Goal: Contribute content: Contribute content

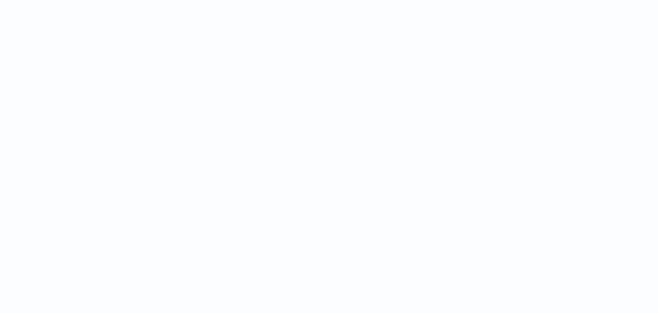
click at [415, 0] on html at bounding box center [329, 0] width 658 height 0
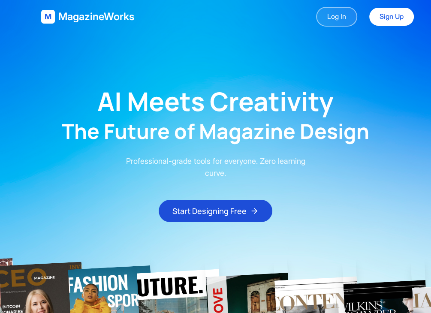
click at [339, 9] on link "Log In" at bounding box center [336, 17] width 41 height 20
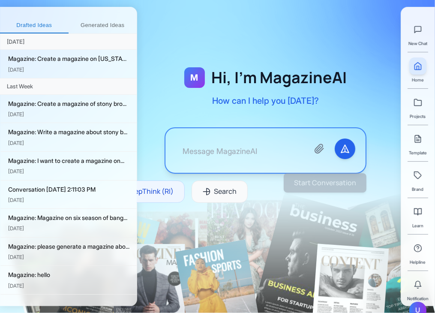
click at [288, 139] on textarea at bounding box center [239, 150] width 126 height 24
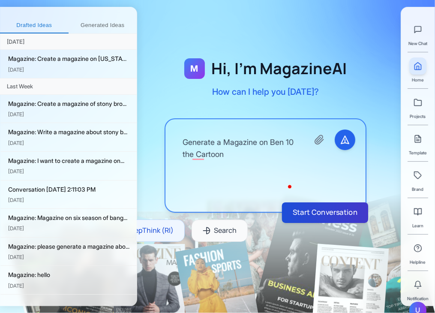
click at [307, 209] on button "Start Conversation" at bounding box center [325, 212] width 86 height 21
type textarea "Generate a Magazine on Ben 10 the Cartoon"
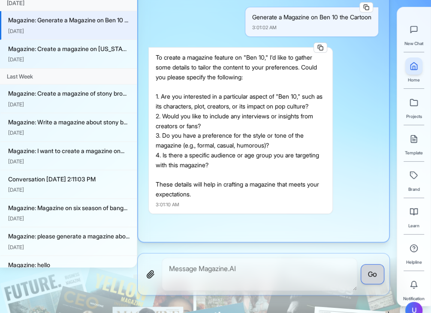
scroll to position [39, 0]
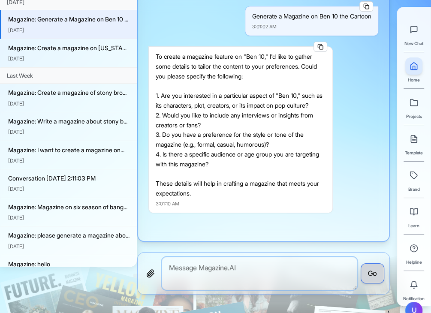
click at [228, 261] on textarea at bounding box center [259, 273] width 195 height 33
click at [228, 261] on textarea "To enrich screen reader interactions, please activate Accessibility in Grammarl…" at bounding box center [259, 273] width 195 height 33
type textarea "1. Characters, Plot and its impact 2. Yes 3. Casual 4. 10-18"
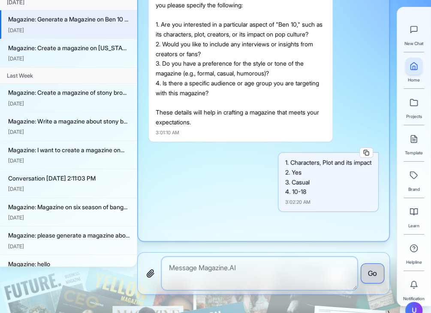
scroll to position [833, 0]
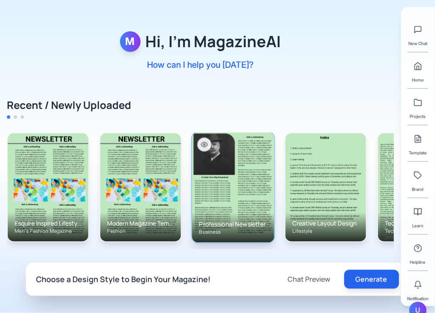
click at [209, 187] on img at bounding box center [233, 187] width 82 height 110
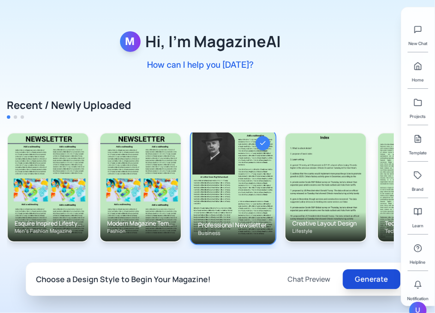
click at [389, 279] on button "Generate" at bounding box center [370, 279] width 57 height 20
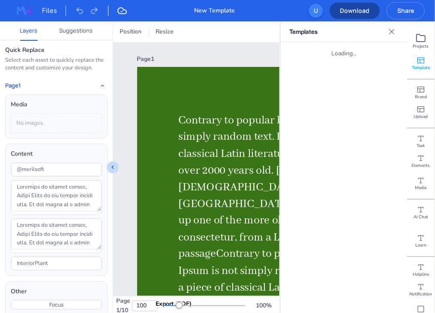
type input "18"
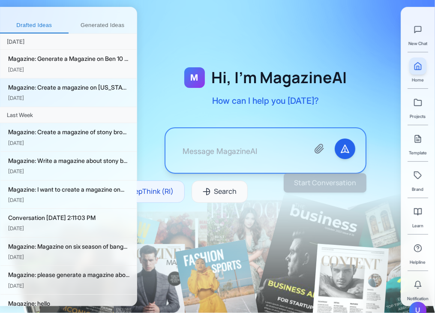
click at [112, 57] on div "Magazine: Generate a Magazine on Ben 10 ..." at bounding box center [69, 58] width 122 height 9
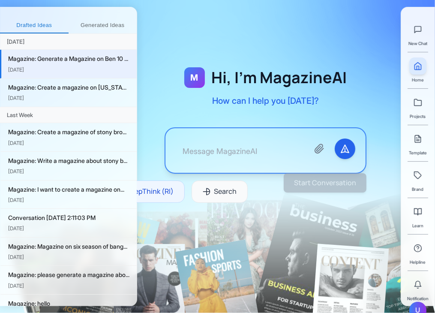
click at [81, 72] on div "[DATE]" at bounding box center [69, 70] width 122 height 8
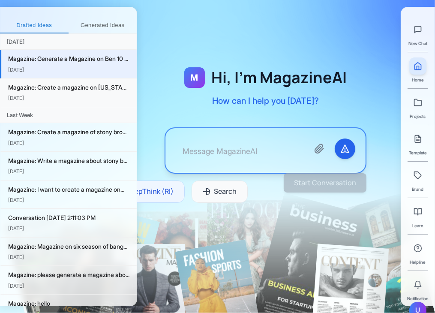
click at [75, 90] on div "Magazine: Create a magazine on [US_STATE] ..." at bounding box center [69, 87] width 122 height 9
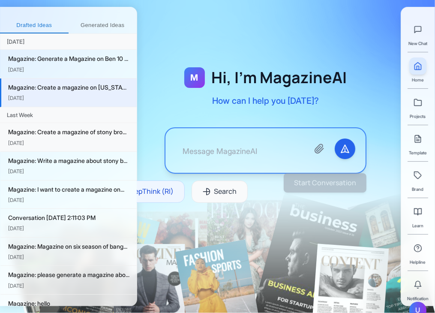
click at [80, 148] on div "Magazine: Create a magazine of stony bro... Sep 22" at bounding box center [68, 137] width 137 height 29
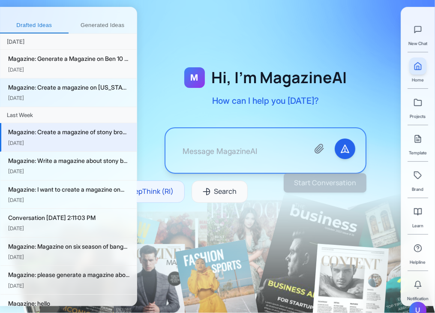
click at [84, 64] on div "Magazine: Generate a Magazine on Ben 10 ... Sep 23" at bounding box center [68, 64] width 137 height 29
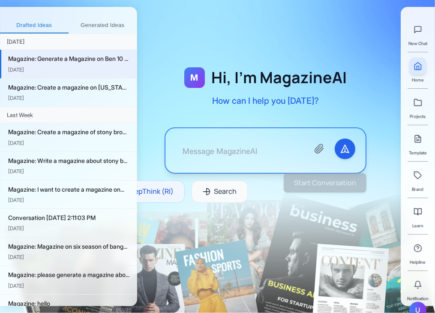
click at [210, 150] on textarea at bounding box center [239, 150] width 126 height 24
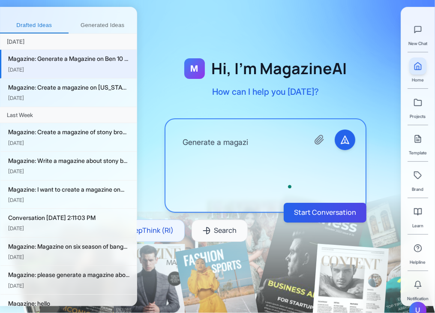
type textarea "Generate a magazin"
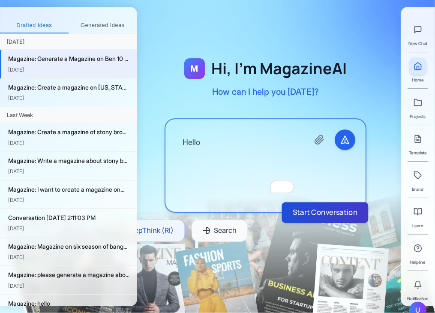
click at [310, 208] on button "Start Conversation" at bounding box center [325, 212] width 87 height 21
type textarea "Hello"
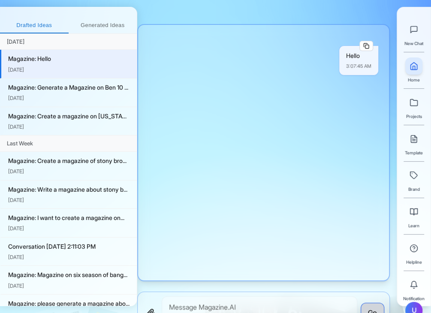
scroll to position [47, 0]
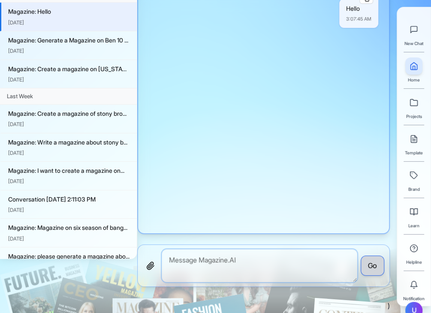
click at [246, 270] on textarea "To enrich screen reader interactions, please activate Accessibility in Grammarl…" at bounding box center [259, 265] width 195 height 33
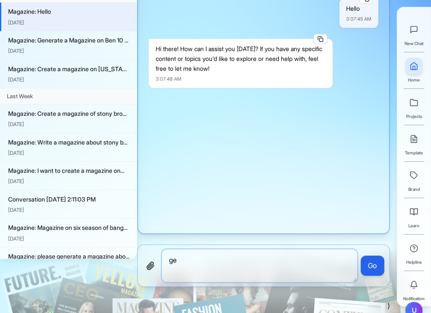
type textarea "g"
type textarea "Generate a magazine on the world under the Sea"
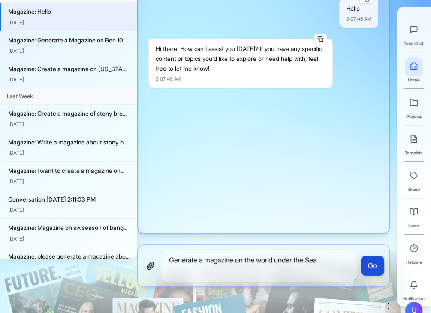
click at [369, 267] on button "Go" at bounding box center [372, 265] width 24 height 21
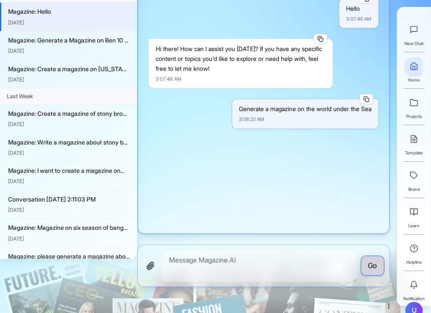
scroll to position [111, 0]
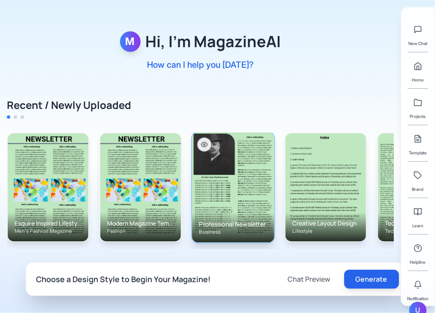
click at [250, 195] on img at bounding box center [233, 187] width 82 height 110
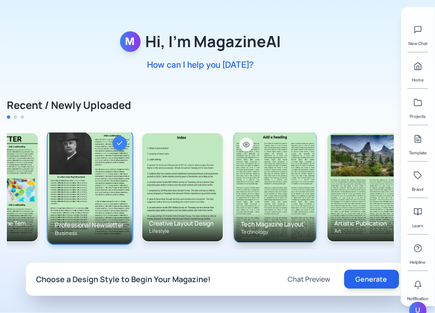
scroll to position [0, 343]
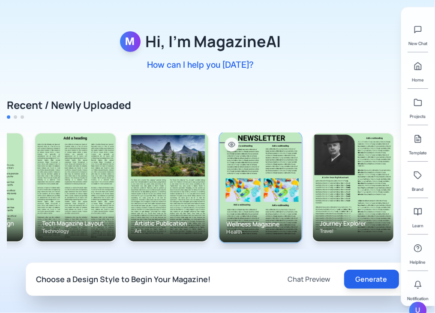
click at [277, 195] on img at bounding box center [260, 187] width 82 height 110
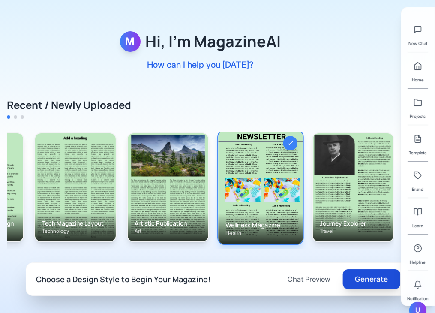
click at [381, 271] on button "Generate" at bounding box center [370, 279] width 57 height 20
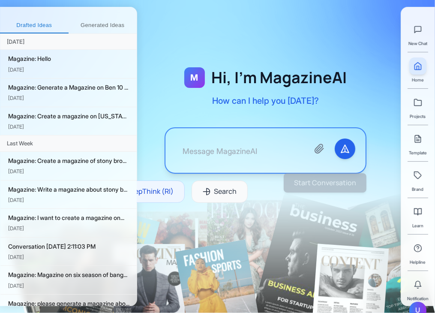
click at [240, 147] on textarea at bounding box center [239, 150] width 126 height 24
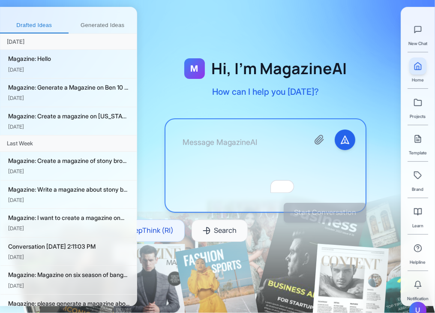
click at [274, 147] on textarea "To enrich screen reader interactions, please activate Accessibility in Grammarl…" at bounding box center [239, 165] width 126 height 72
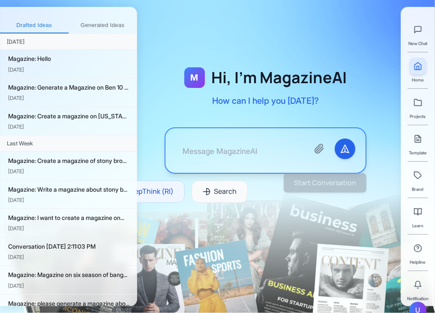
click at [339, 83] on div "M Hi, I'm MagazineAI How can I help you [DATE]?" at bounding box center [265, 86] width 163 height 39
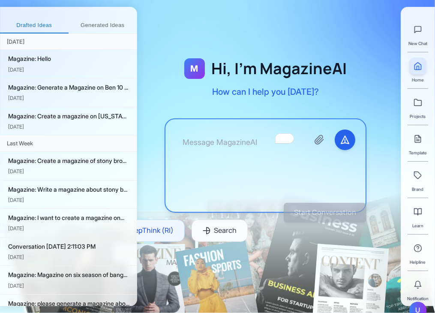
click at [231, 148] on textarea "To enrich screen reader interactions, please activate Accessibility in Grammarl…" at bounding box center [239, 165] width 126 height 72
click at [274, 133] on textarea "To enrich screen reader interactions, please activate Accessibility in Grammarl…" at bounding box center [239, 165] width 126 height 72
click at [242, 145] on textarea "To enrich screen reader interactions, please activate Accessibility in Grammarl…" at bounding box center [239, 165] width 126 height 72
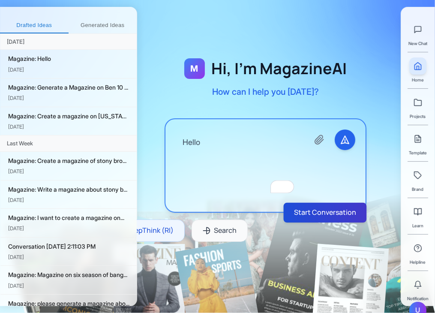
click at [309, 208] on button "Start Conversation" at bounding box center [325, 213] width 83 height 20
type textarea "Hello"
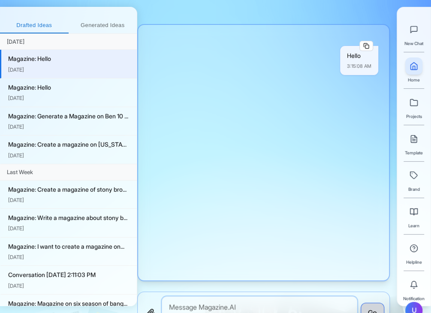
click at [186, 309] on textarea at bounding box center [259, 312] width 195 height 33
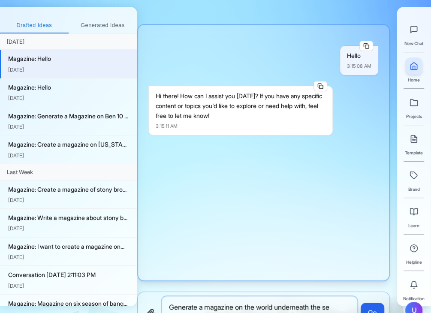
type textarea "Generate a magazine on the world underneath the sea"
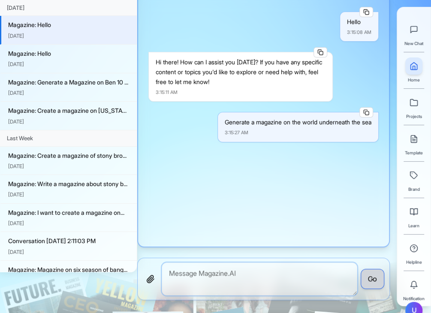
scroll to position [34, 0]
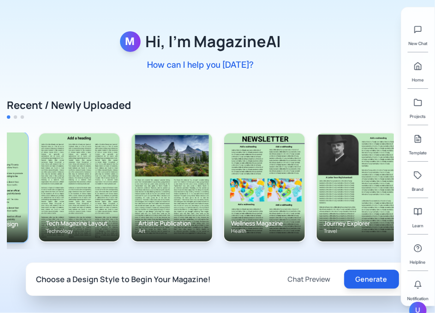
scroll to position [0, 343]
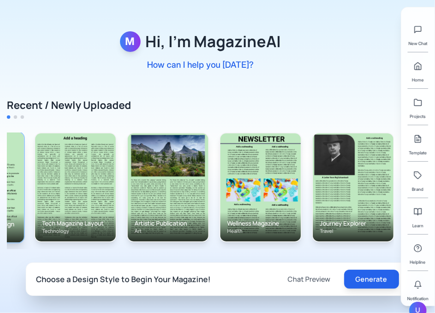
click at [336, 174] on img at bounding box center [353, 187] width 81 height 108
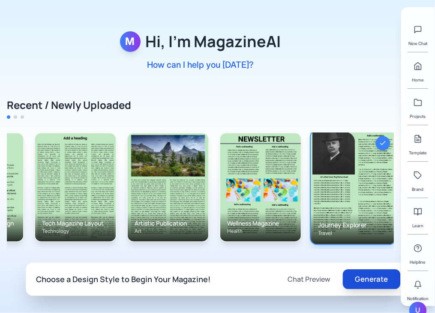
click at [375, 282] on button "Generate" at bounding box center [370, 279] width 57 height 20
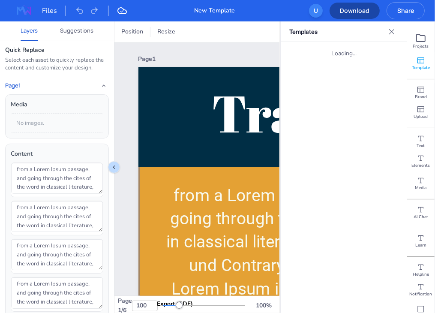
type input "17"
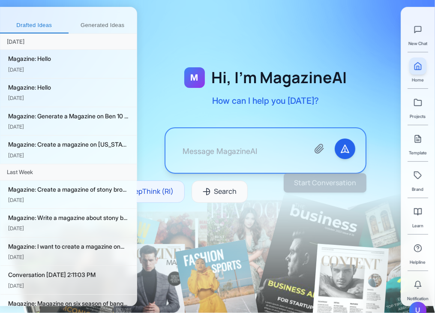
click at [262, 155] on textarea at bounding box center [239, 150] width 126 height 24
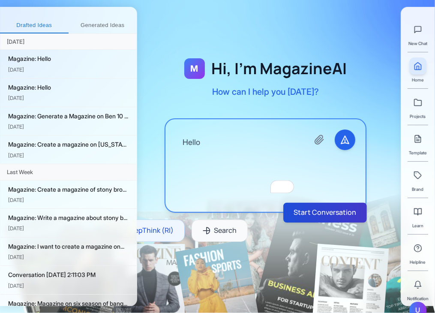
click at [318, 210] on button "Start Conversation" at bounding box center [325, 213] width 84 height 20
type textarea "Hello"
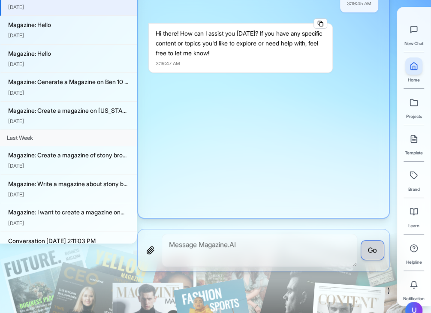
scroll to position [63, 0]
click at [234, 258] on textarea "To enrich screen reader interactions, please activate Accessibility in Grammarl…" at bounding box center [259, 249] width 195 height 33
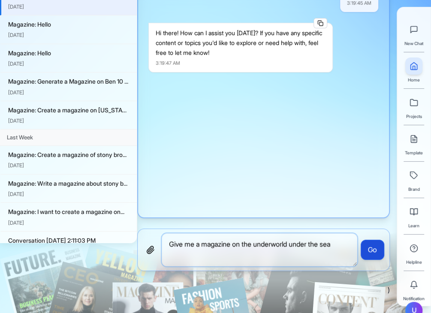
type textarea "Give me a magazine on the underworld under the sea"
click at [372, 247] on button "Go" at bounding box center [372, 250] width 24 height 21
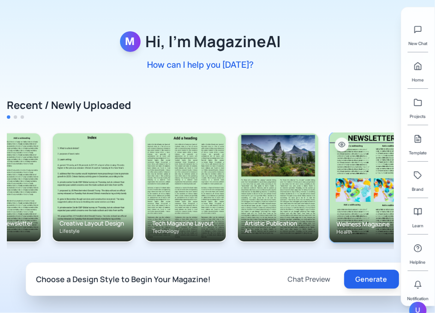
scroll to position [0, 343]
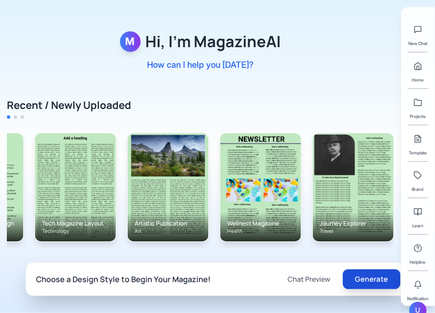
click at [371, 283] on button "Generate" at bounding box center [370, 279] width 57 height 20
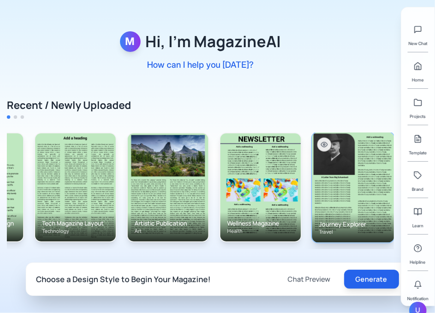
scroll to position [0, 344]
click at [373, 202] on img at bounding box center [353, 187] width 82 height 110
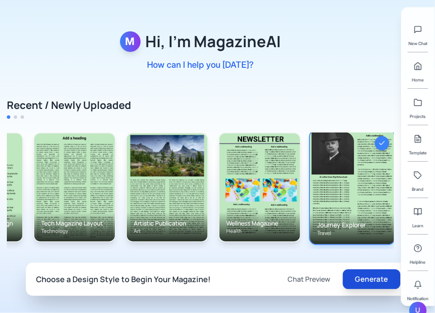
click at [376, 277] on button "Generate" at bounding box center [370, 279] width 57 height 20
